Goal: Check status

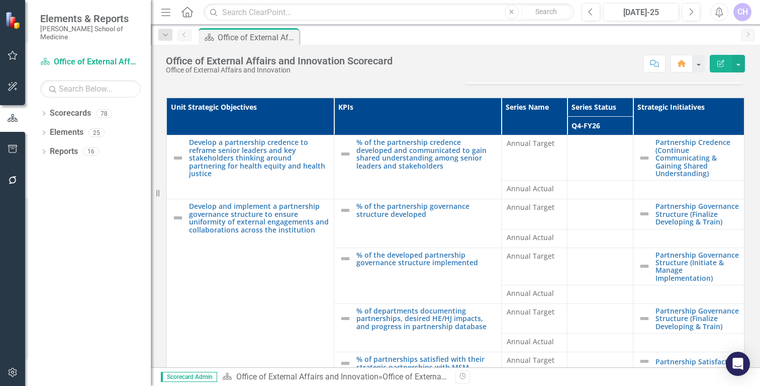
scroll to position [135, 0]
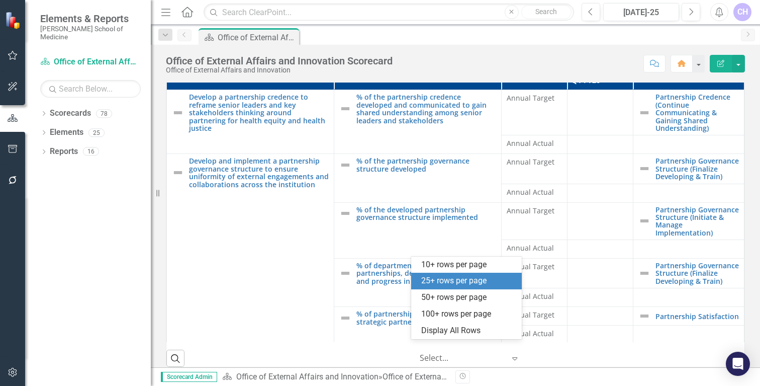
click at [511, 354] on icon "Expand" at bounding box center [515, 358] width 10 height 8
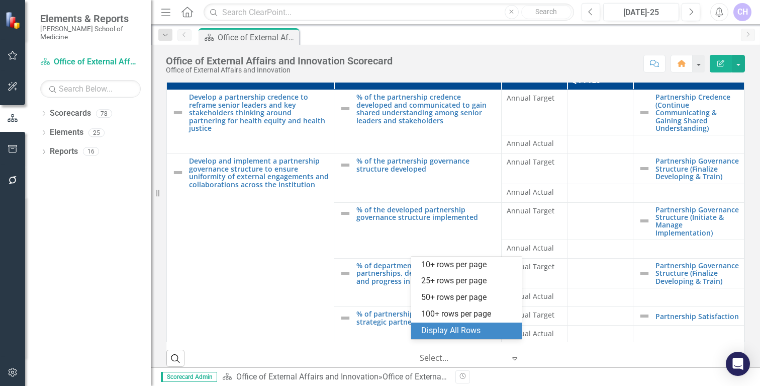
click at [456, 330] on div "Display All Rows" at bounding box center [468, 331] width 95 height 12
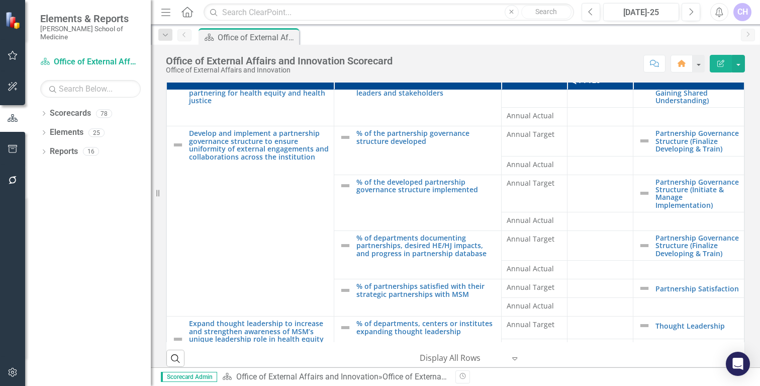
scroll to position [0, 0]
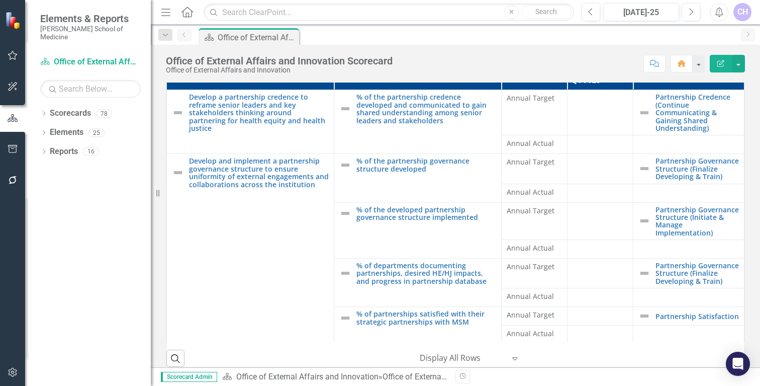
drag, startPoint x: 728, startPoint y: 165, endPoint x: 730, endPoint y: 170, distance: 5.2
click at [730, 170] on div "Unit Strategic Objectives KPIs Series Name Series Status Strategic Initiatives …" at bounding box center [455, 196] width 578 height 289
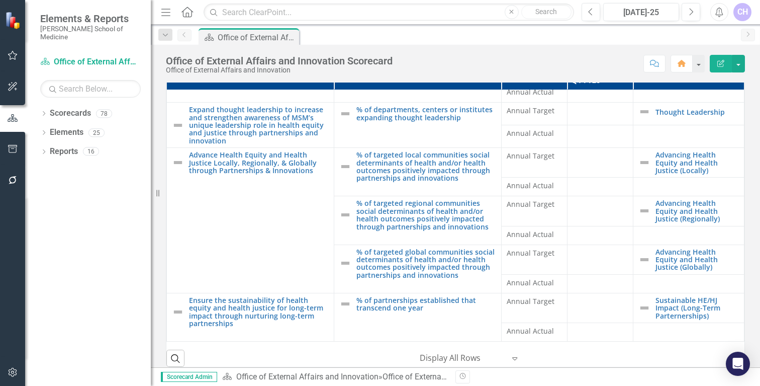
scroll to position [259, 0]
click at [741, 63] on button "button" at bounding box center [738, 64] width 13 height 18
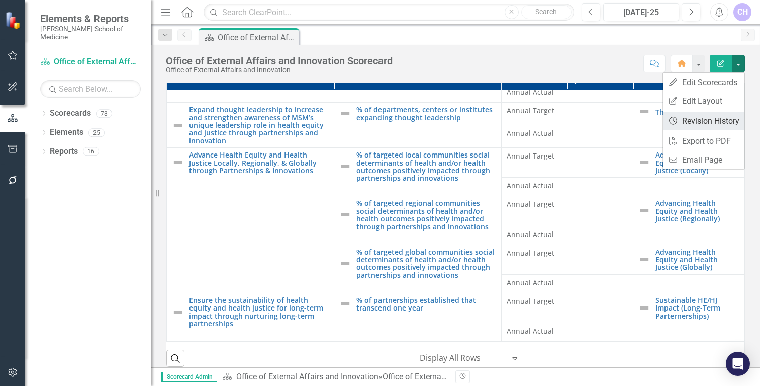
click at [690, 122] on link "Revision History Revision History" at bounding box center [703, 121] width 81 height 19
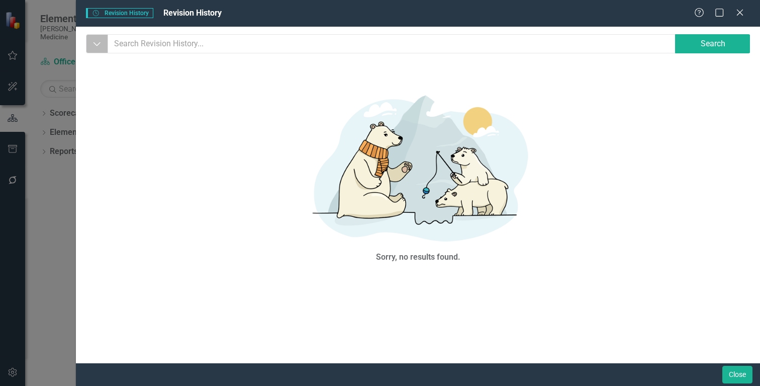
click at [94, 44] on icon "Dropdown" at bounding box center [97, 44] width 9 height 10
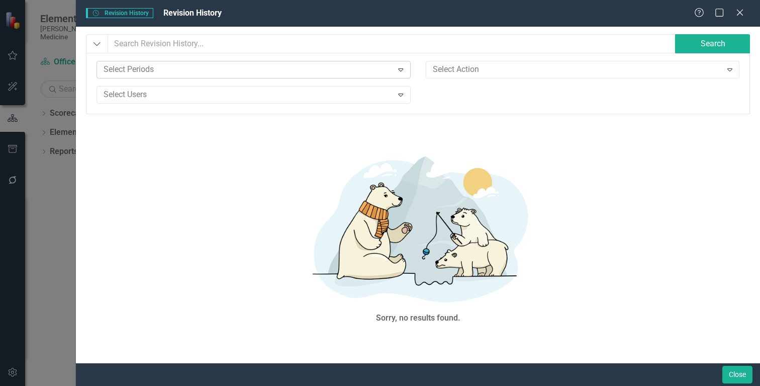
click at [403, 71] on icon "Expand" at bounding box center [401, 69] width 10 height 8
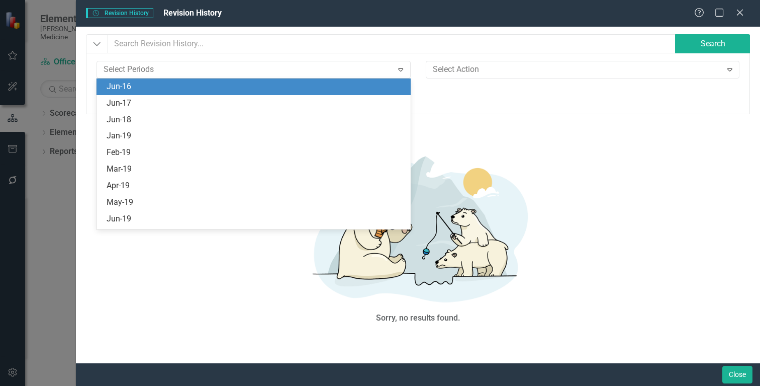
click at [141, 89] on div "Jun-16" at bounding box center [256, 87] width 298 height 12
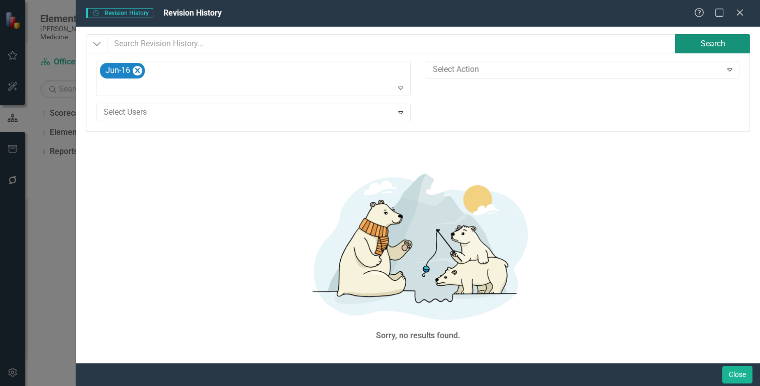
click at [705, 46] on button "Search" at bounding box center [712, 43] width 75 height 19
click at [140, 70] on icon "Remove Jun-16" at bounding box center [138, 70] width 10 height 13
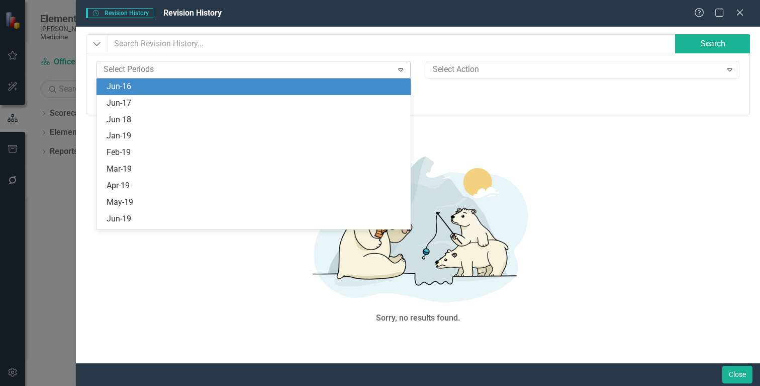
click at [216, 68] on div at bounding box center [246, 70] width 293 height 14
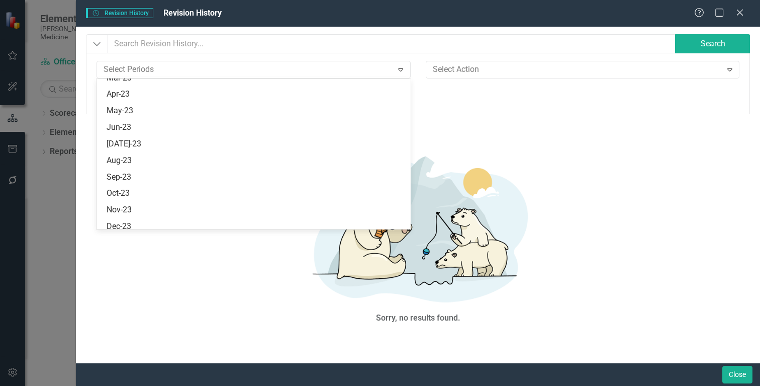
scroll to position [895, 0]
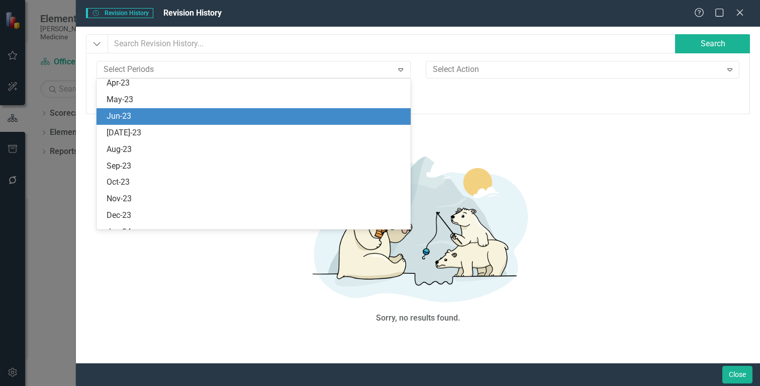
click at [113, 115] on div "Jun-23" at bounding box center [256, 117] width 298 height 12
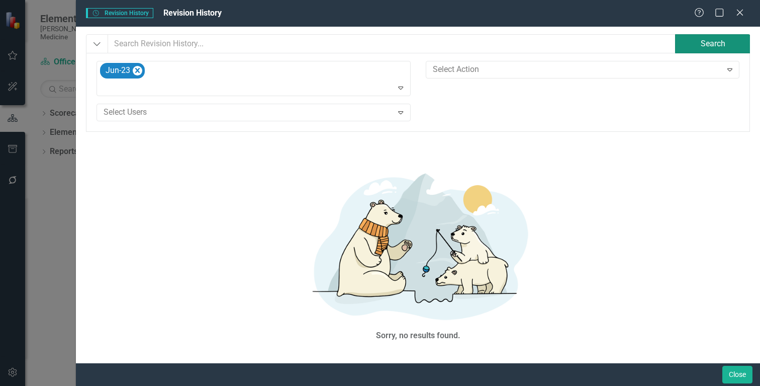
click at [700, 45] on button "Search" at bounding box center [712, 43] width 75 height 19
click at [399, 88] on icon "Expand" at bounding box center [401, 87] width 10 height 8
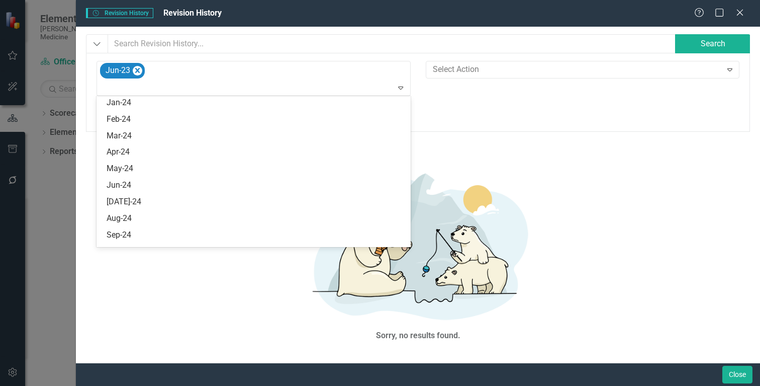
scroll to position [993, 0]
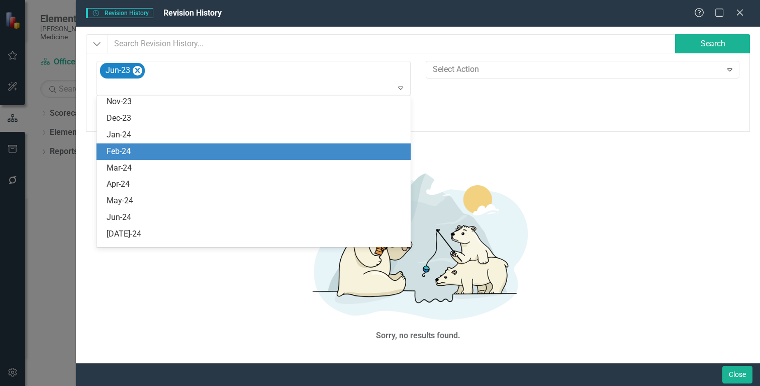
click at [113, 150] on div "Feb-24" at bounding box center [256, 152] width 298 height 12
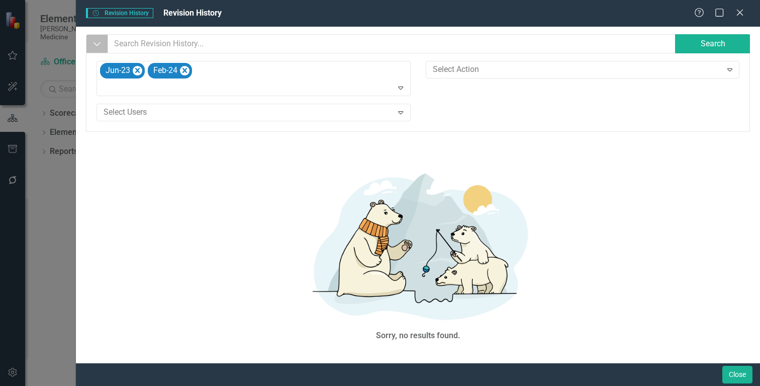
click at [97, 47] on icon "Dropdown" at bounding box center [97, 44] width 9 height 10
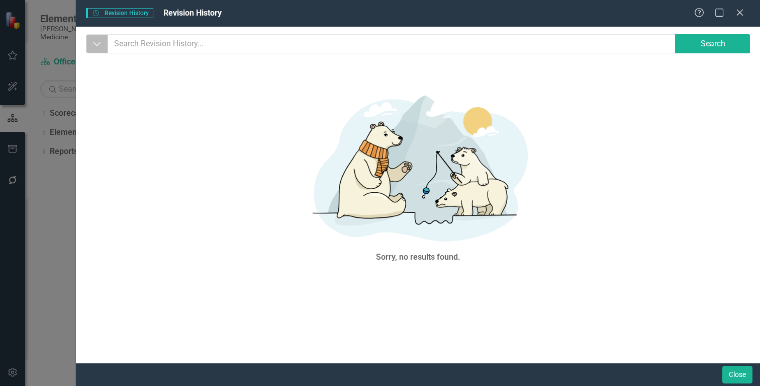
click at [97, 46] on icon "Dropdown" at bounding box center [97, 44] width 9 height 10
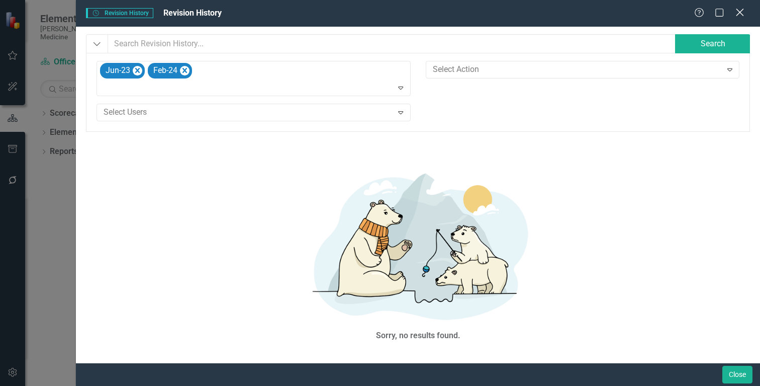
click at [739, 14] on icon at bounding box center [740, 13] width 8 height 8
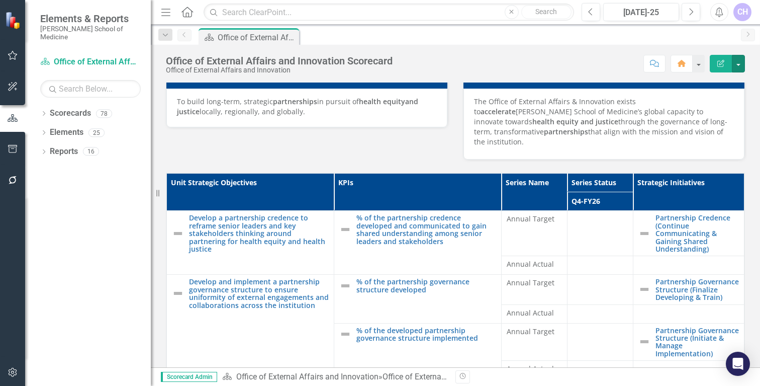
scroll to position [0, 0]
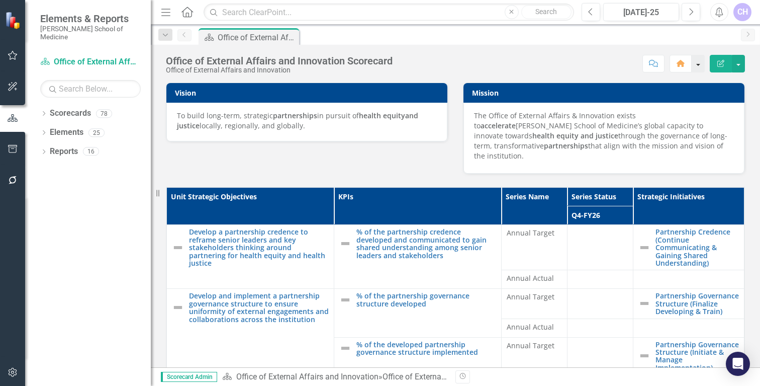
click at [699, 66] on button "button" at bounding box center [698, 64] width 13 height 18
click at [632, 11] on div "[DATE]-25" at bounding box center [641, 13] width 69 height 12
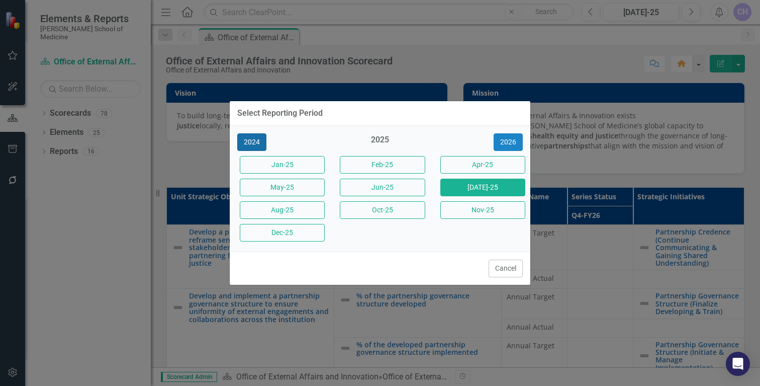
click at [245, 140] on button "2024" at bounding box center [251, 142] width 29 height 18
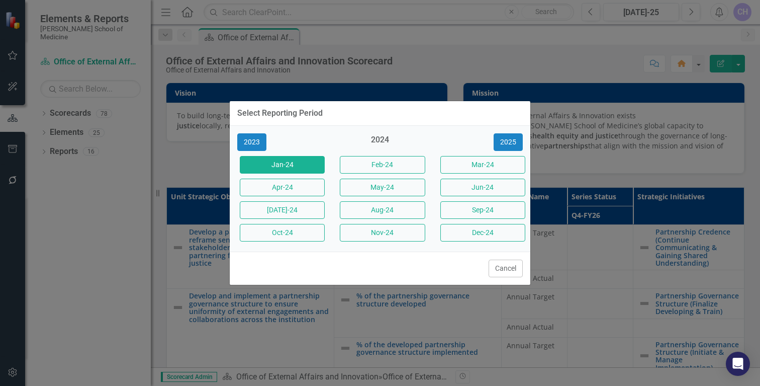
click at [274, 167] on button "Jan-24" at bounding box center [282, 165] width 85 height 18
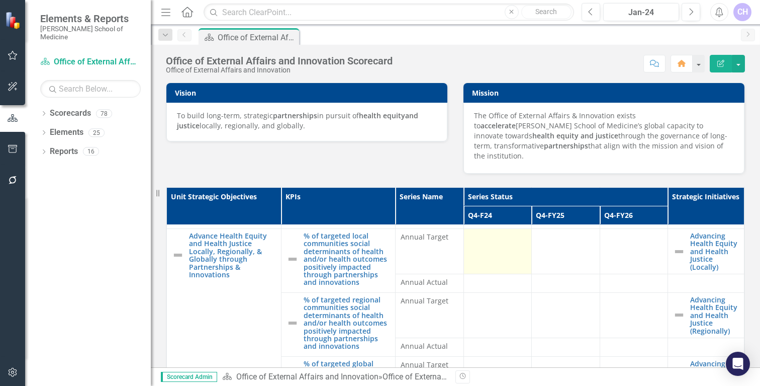
click at [478, 232] on div at bounding box center [497, 238] width 57 height 12
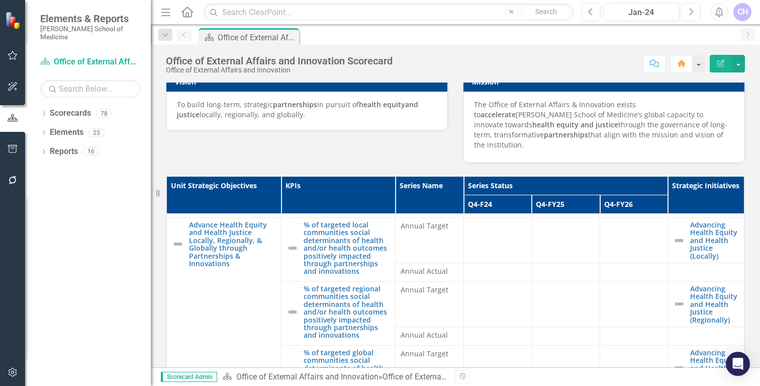
scroll to position [135, 0]
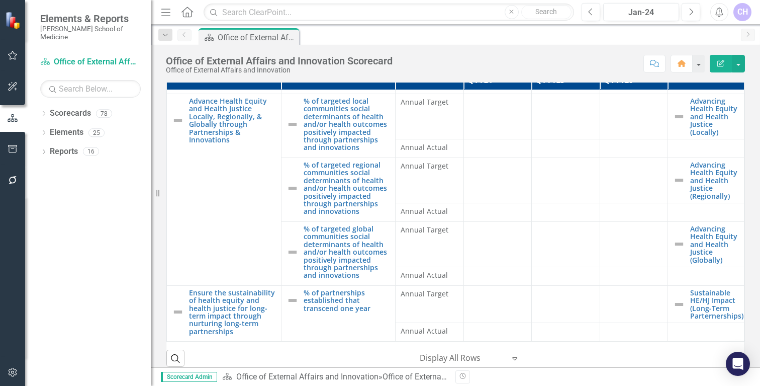
click at [463, 351] on div at bounding box center [462, 358] width 85 height 14
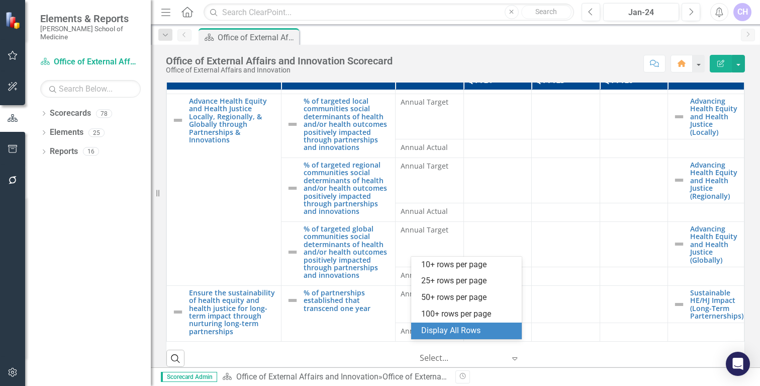
click at [458, 331] on div "Display All Rows" at bounding box center [468, 331] width 95 height 12
